Goal: Information Seeking & Learning: Learn about a topic

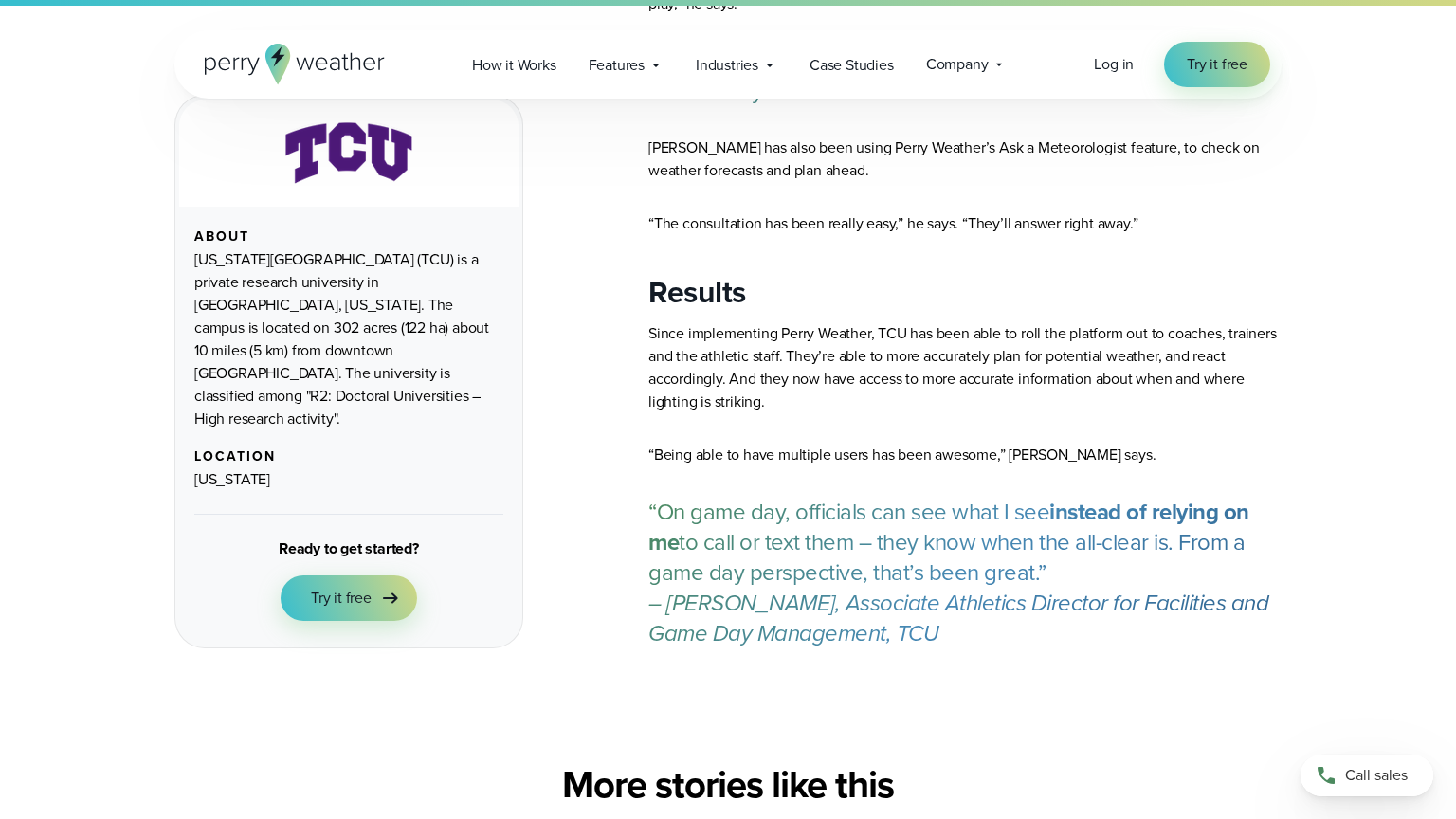
scroll to position [2321, 0]
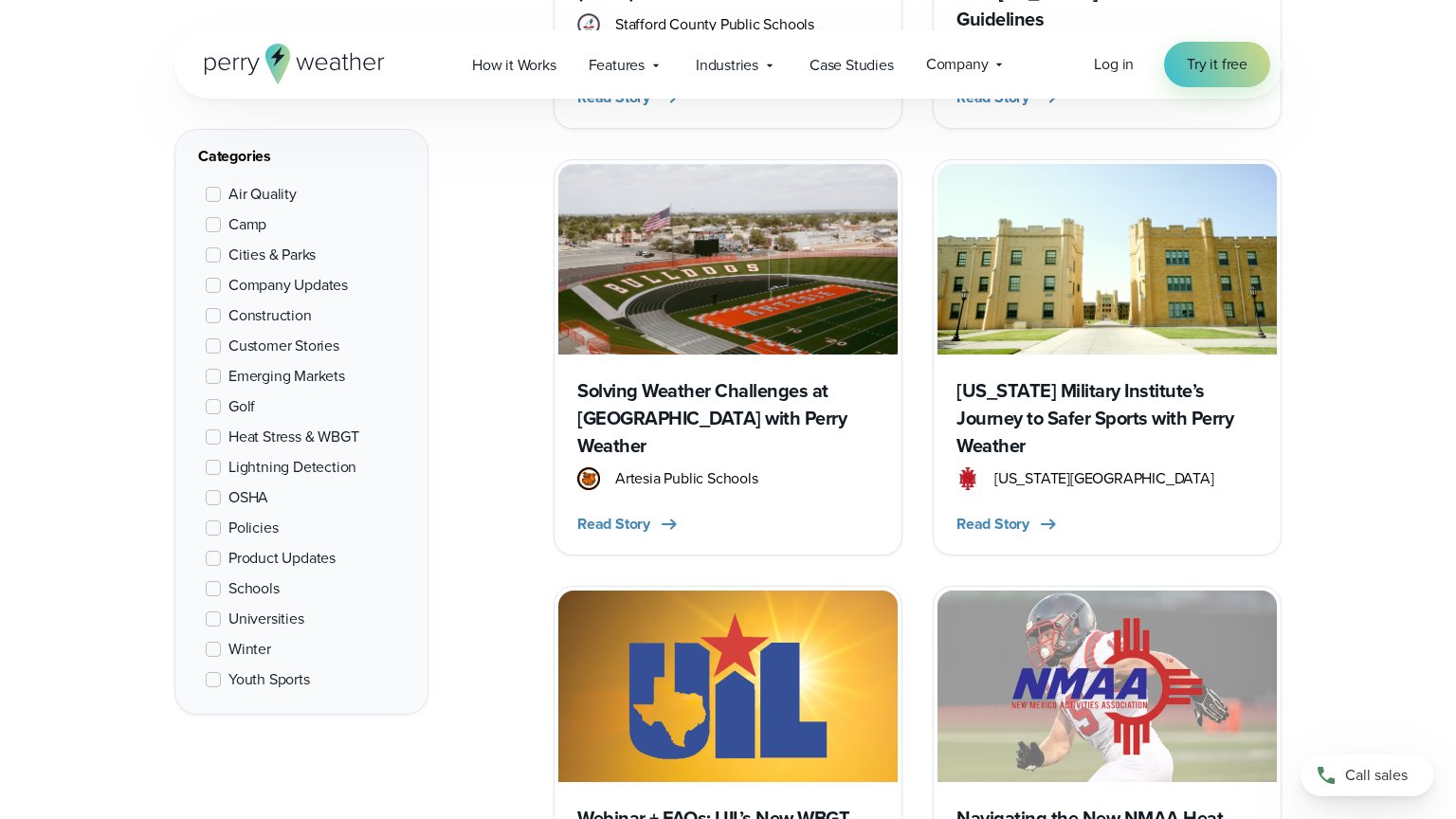
scroll to position [2338, 0]
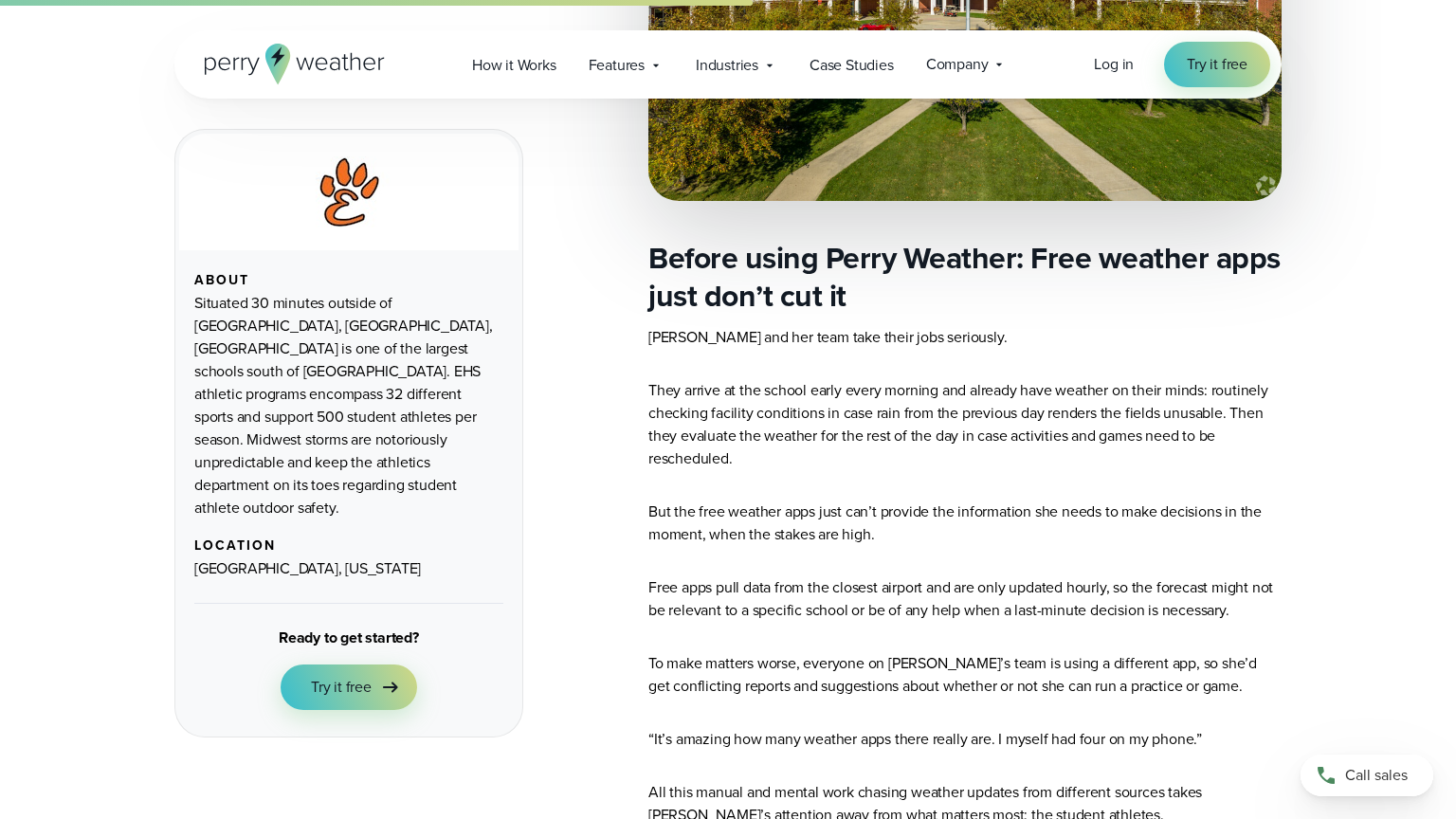
scroll to position [3094, 0]
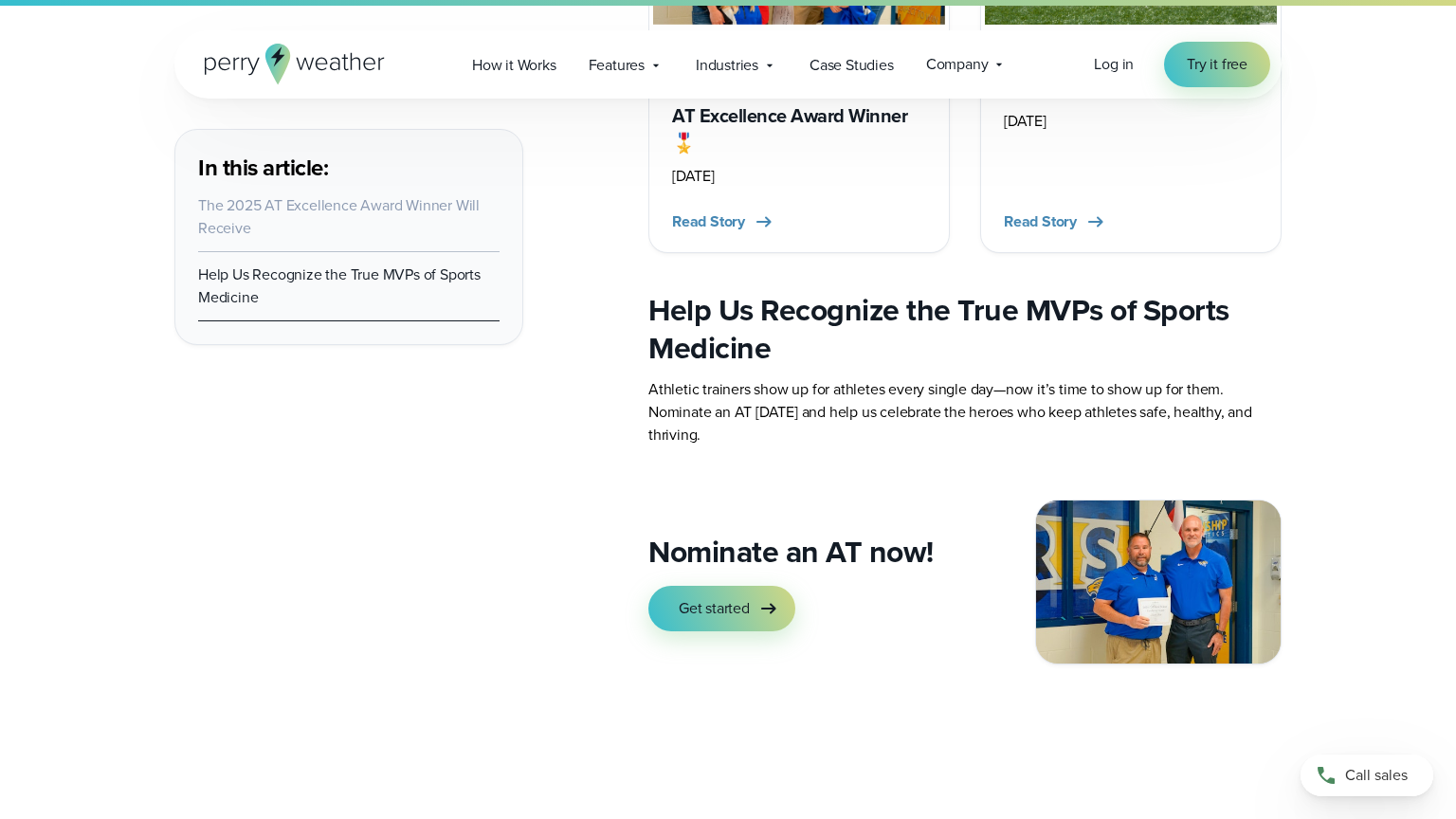
scroll to position [3094, 0]
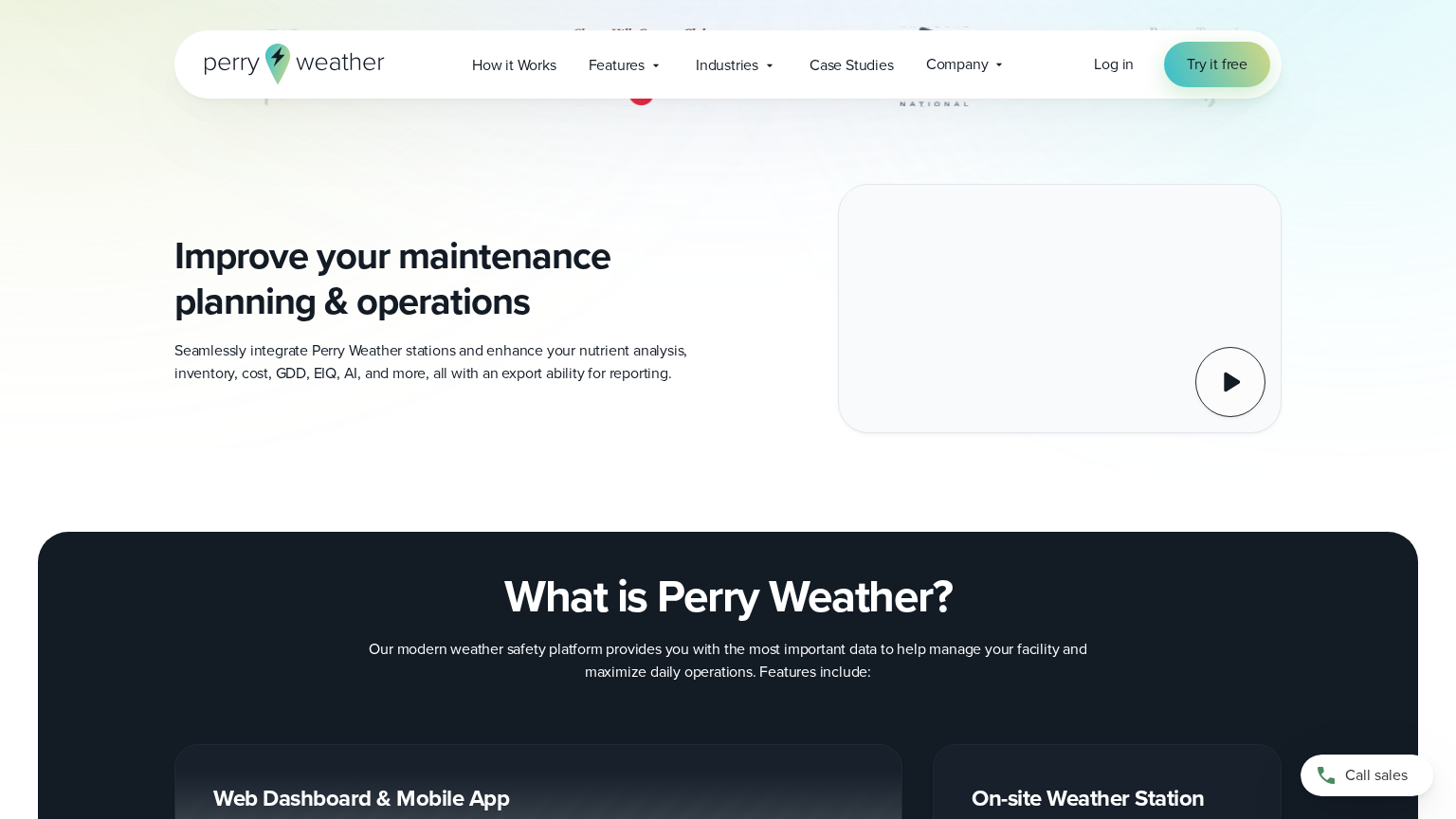
scroll to position [2338, 0]
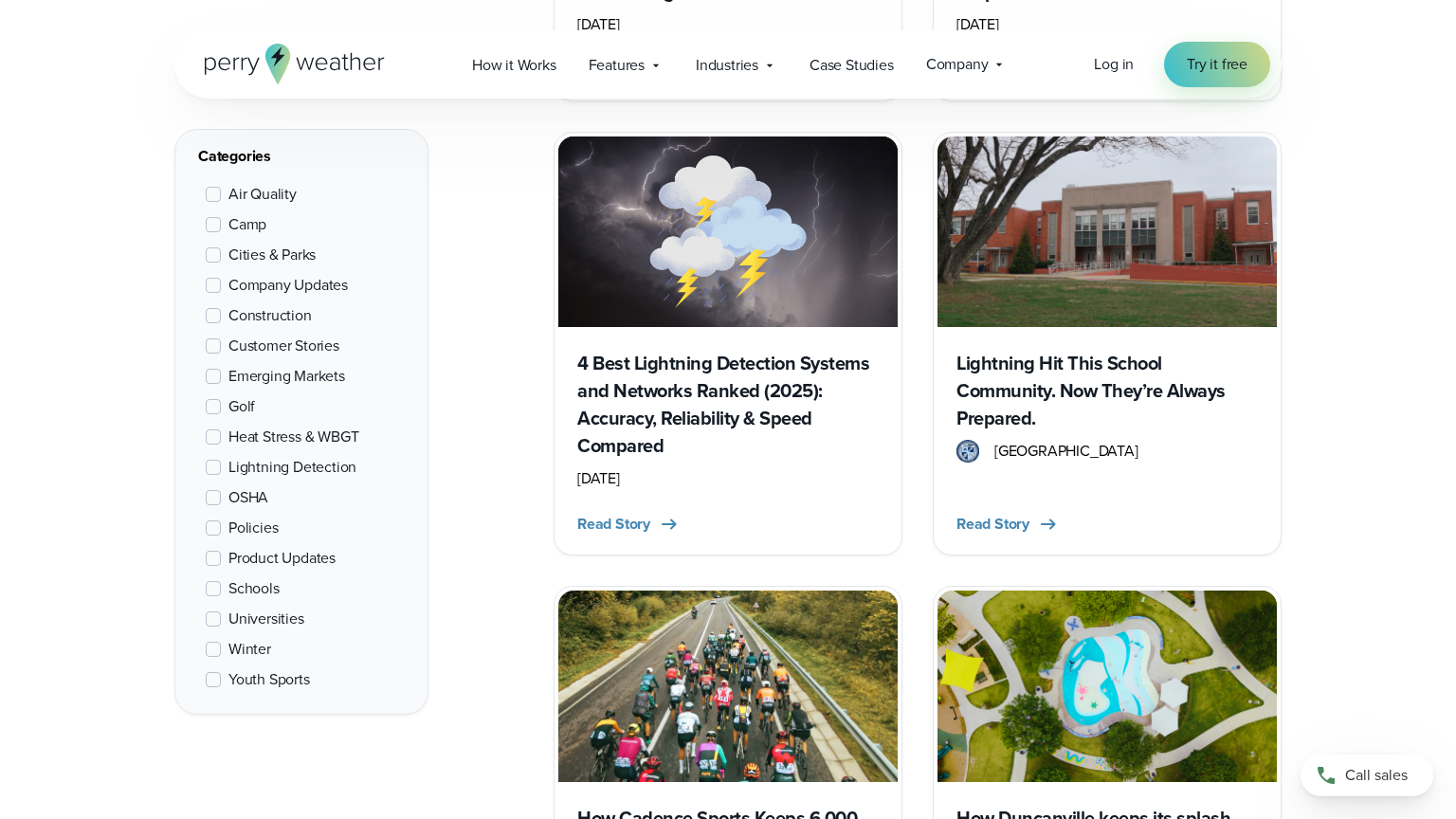
scroll to position [2338, 0]
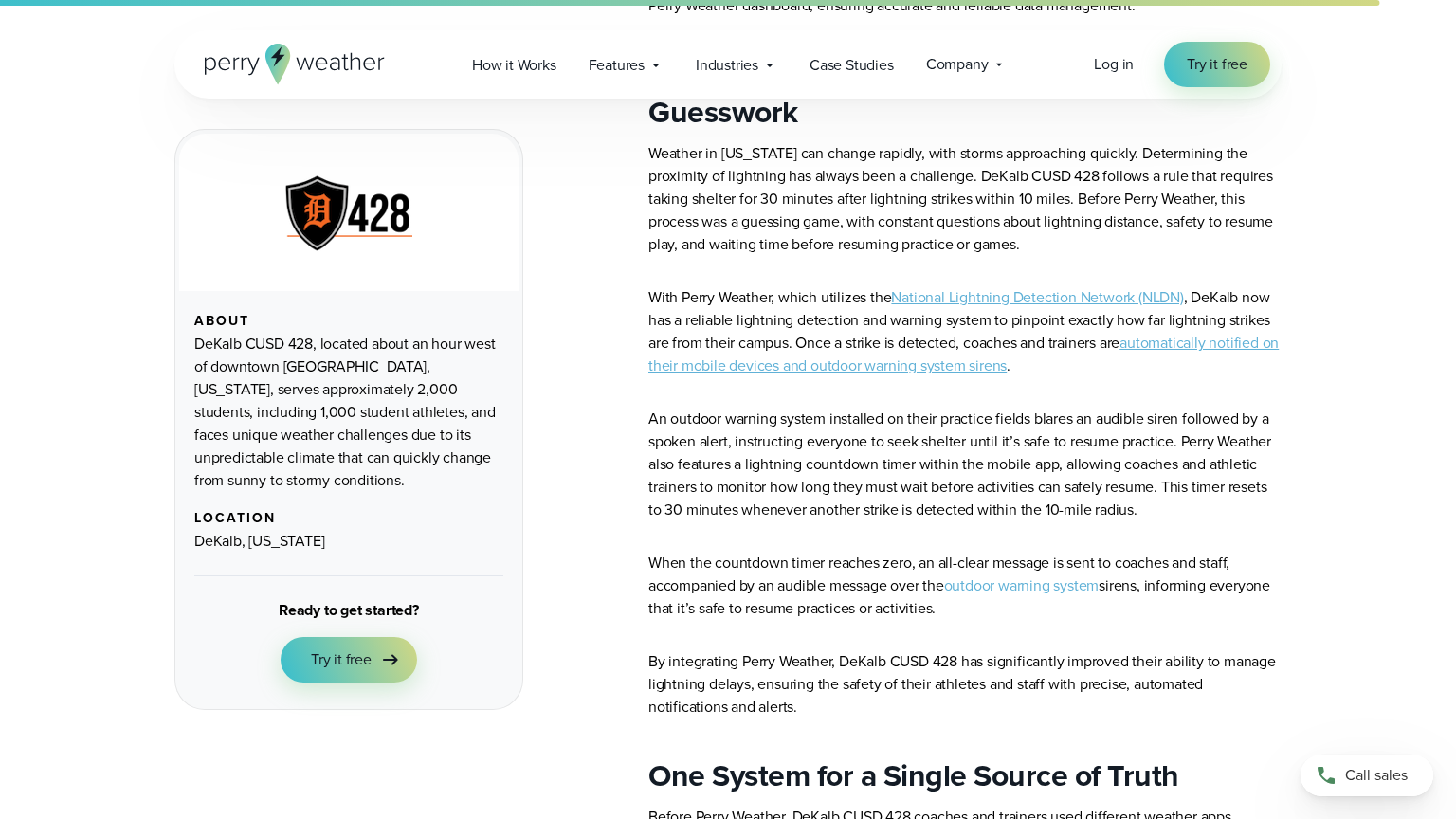
scroll to position [3094, 0]
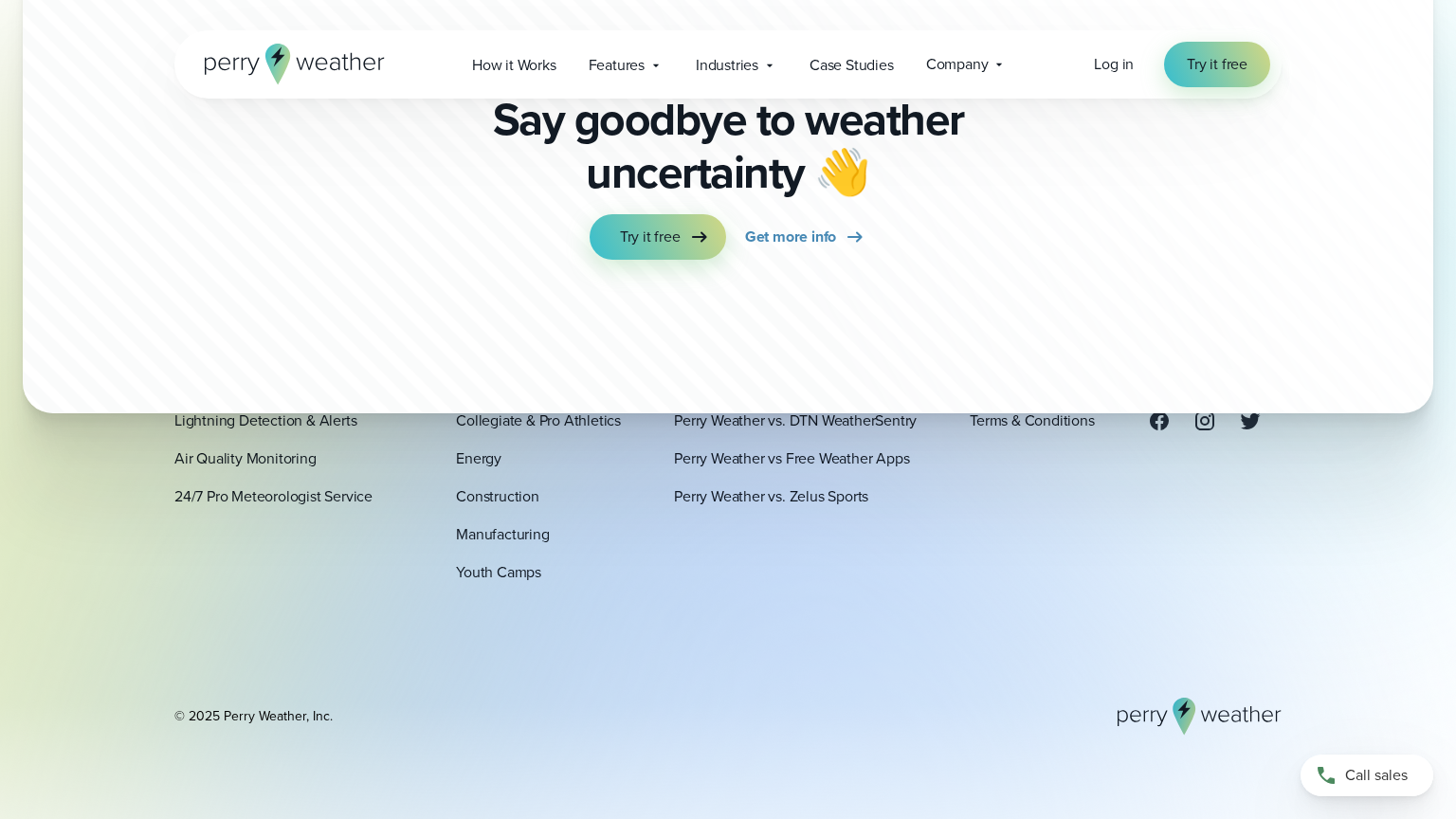
scroll to position [1794, 0]
